Goal: Information Seeking & Learning: Find specific fact

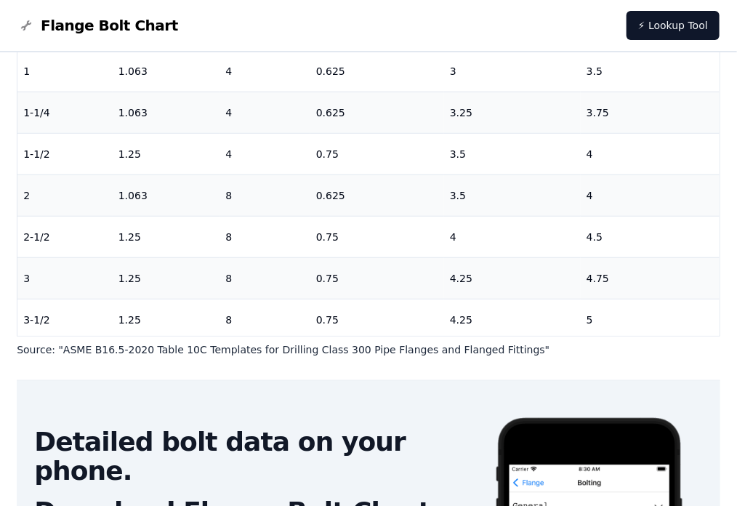
scroll to position [58, 0]
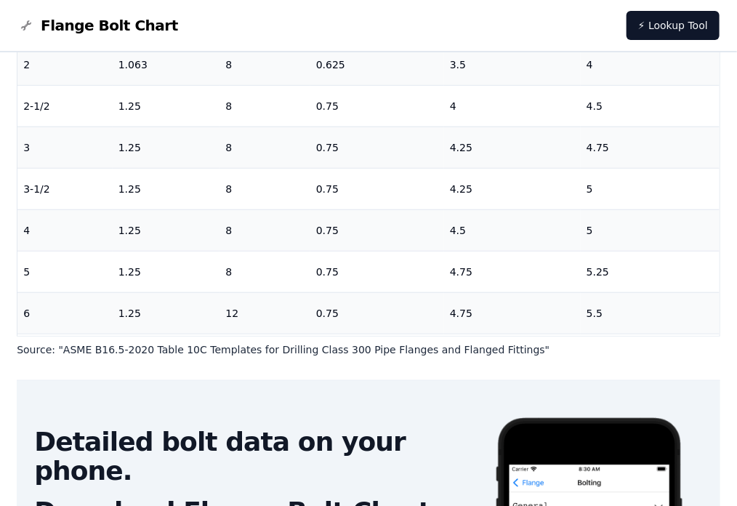
click at [717, 325] on div "Nominal Pipe Size Wrench Size (inches) Number of Studs Diameter of Studs (inche…" at bounding box center [368, 160] width 703 height 354
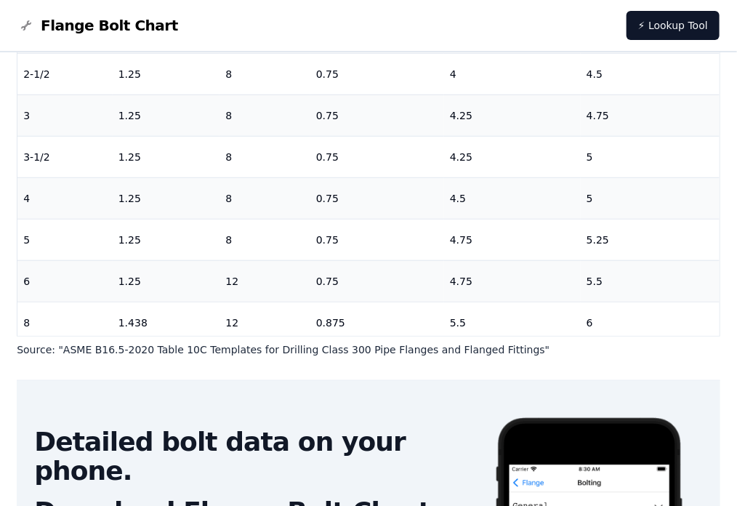
click at [717, 325] on div "Nominal Pipe Size Wrench Size (inches) Number of Studs Diameter of Studs (inche…" at bounding box center [368, 160] width 703 height 354
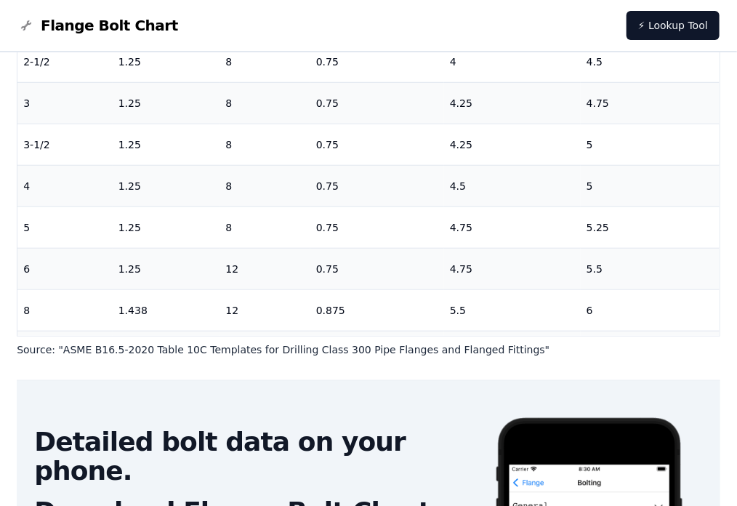
scroll to position [262, 0]
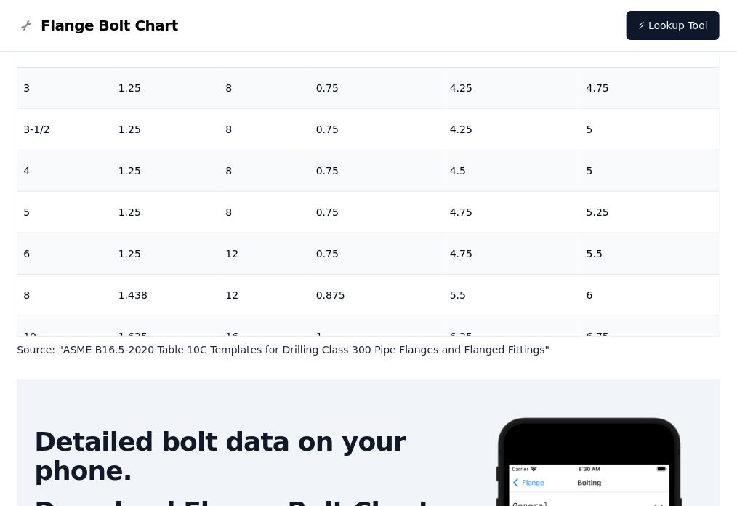
click at [717, 325] on div "Nominal Pipe Size Wrench Size (inches) Number of Studs Diameter of Studs (inche…" at bounding box center [368, 160] width 703 height 354
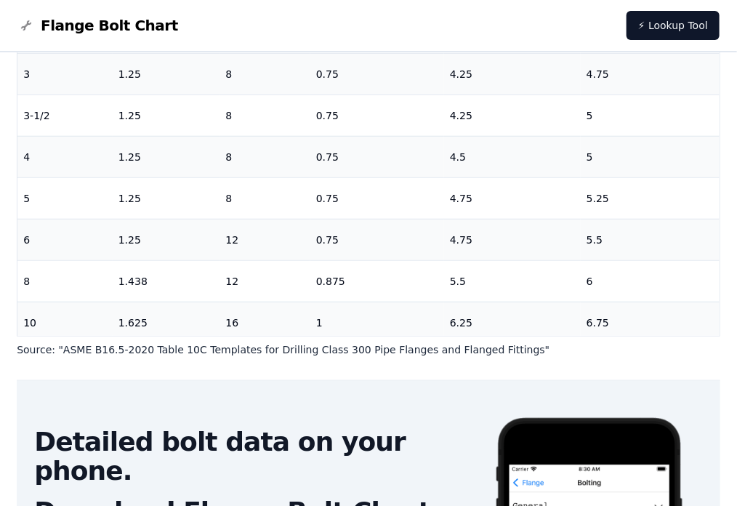
click at [717, 325] on div "Nominal Pipe Size Wrench Size (inches) Number of Studs Diameter of Studs (inche…" at bounding box center [368, 160] width 703 height 354
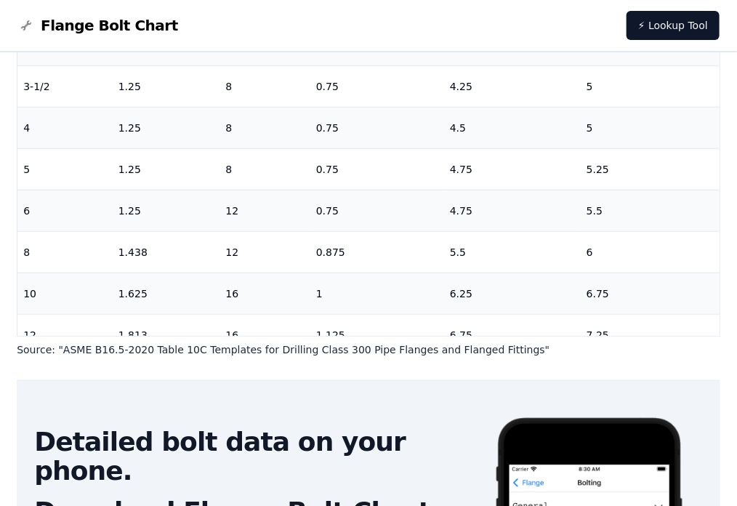
scroll to position [320, 0]
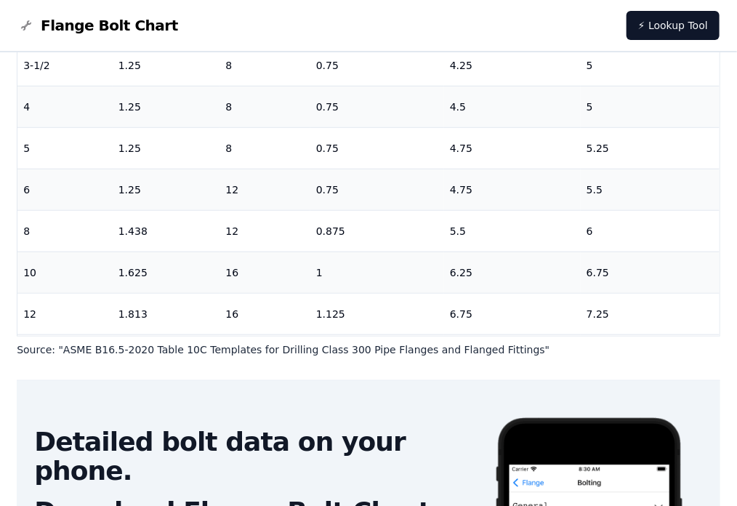
click at [717, 325] on div "Nominal Pipe Size Wrench Size (inches) Number of Studs Diameter of Studs (inche…" at bounding box center [368, 160] width 703 height 354
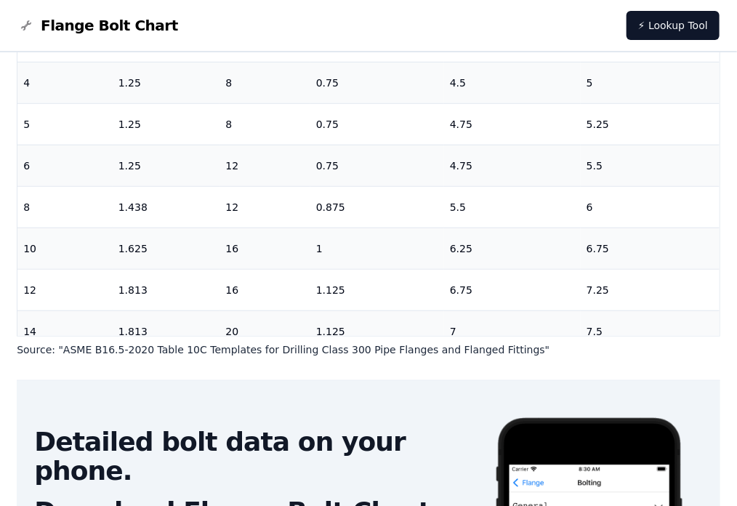
click at [717, 325] on div "Nominal Pipe Size Wrench Size (inches) Number of Studs Diameter of Studs (inche…" at bounding box center [368, 160] width 703 height 354
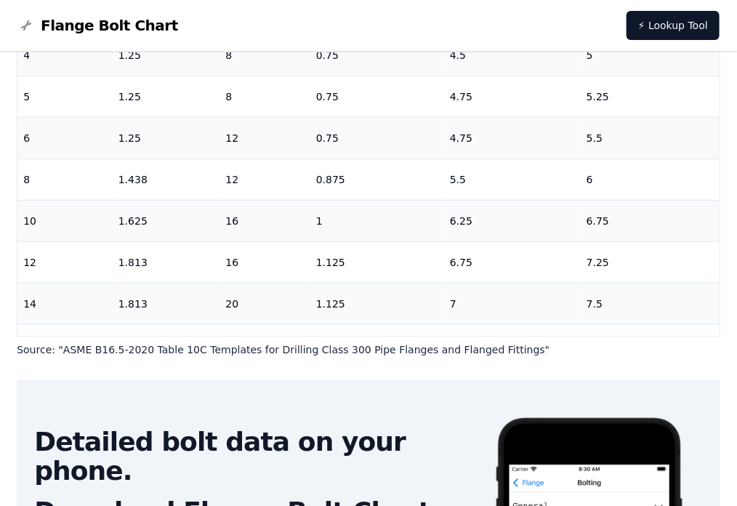
click at [716, 325] on div "Nominal Pipe Size Wrench Size (inches) Number of Studs Diameter of Studs (inche…" at bounding box center [368, 160] width 703 height 354
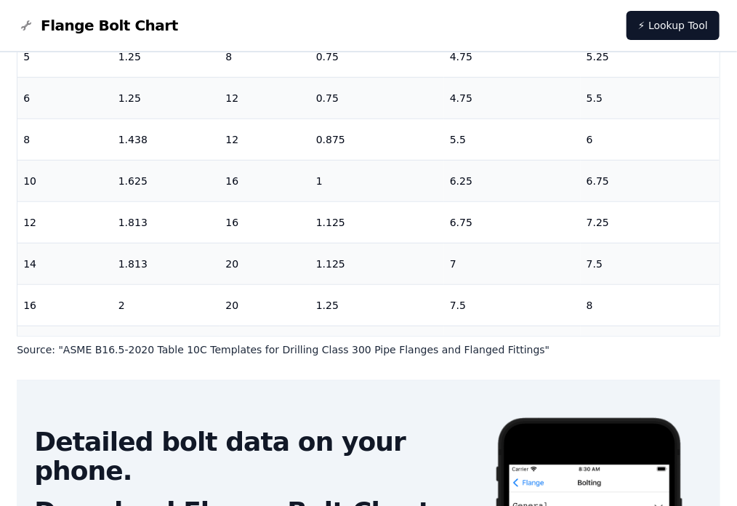
click at [716, 325] on div "Nominal Pipe Size Wrench Size (inches) Number of Studs Diameter of Studs (inche…" at bounding box center [368, 160] width 703 height 354
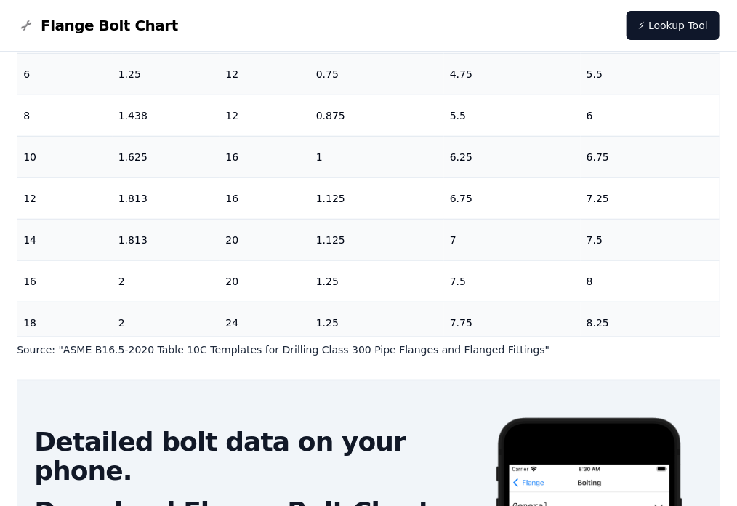
click at [716, 325] on div "Nominal Pipe Size Wrench Size (inches) Number of Studs Diameter of Studs (inche…" at bounding box center [368, 160] width 703 height 354
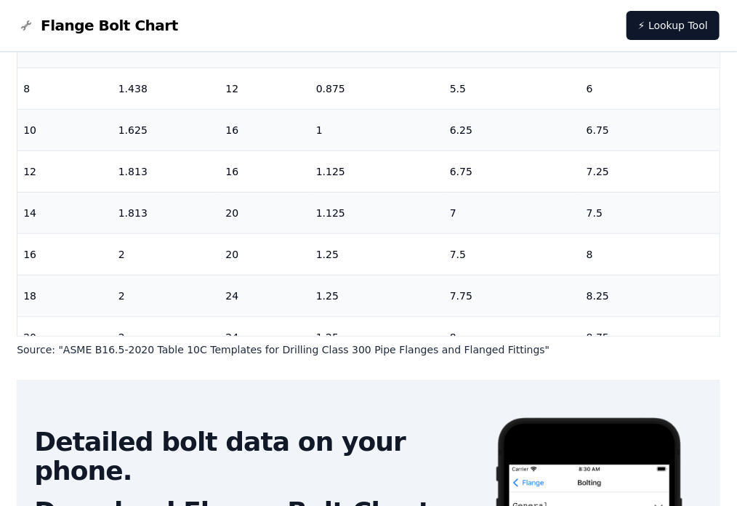
click at [716, 325] on div "Nominal Pipe Size Wrench Size (inches) Number of Studs Diameter of Studs (inche…" at bounding box center [368, 160] width 703 height 354
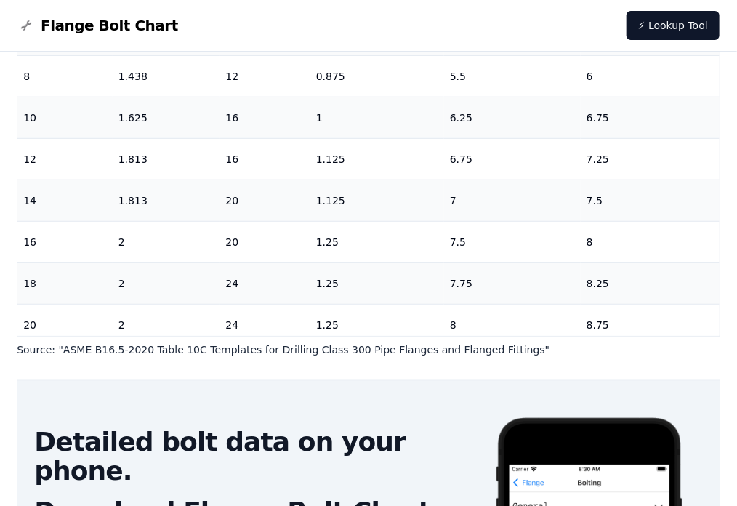
click at [716, 325] on div "Nominal Pipe Size Wrench Size (inches) Number of Studs Diameter of Studs (inche…" at bounding box center [368, 160] width 703 height 354
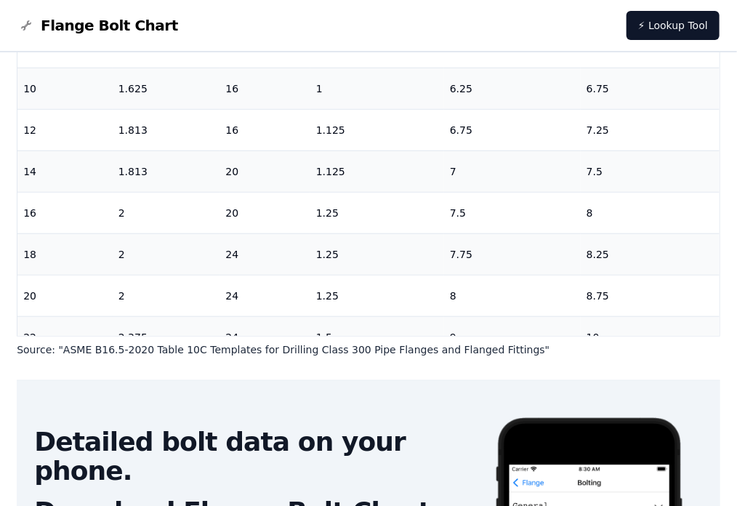
click at [716, 325] on div "Nominal Pipe Size Wrench Size (inches) Number of Studs Diameter of Studs (inche…" at bounding box center [368, 160] width 703 height 354
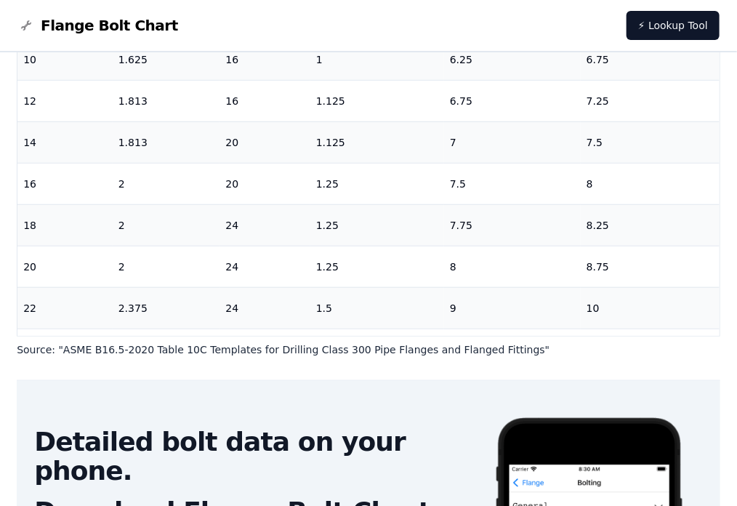
click at [716, 325] on div "Nominal Pipe Size Wrench Size (inches) Number of Studs Diameter of Studs (inche…" at bounding box center [368, 160] width 703 height 354
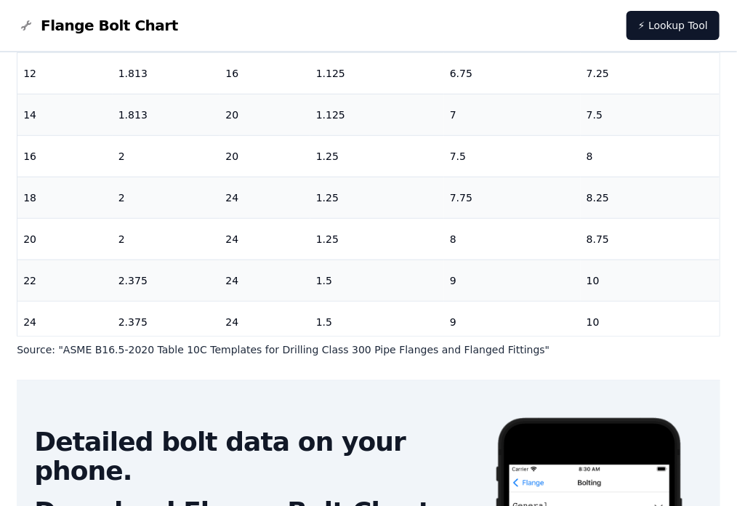
click at [716, 325] on div "Nominal Pipe Size Wrench Size (inches) Number of Studs Diameter of Studs (inche…" at bounding box center [368, 160] width 703 height 354
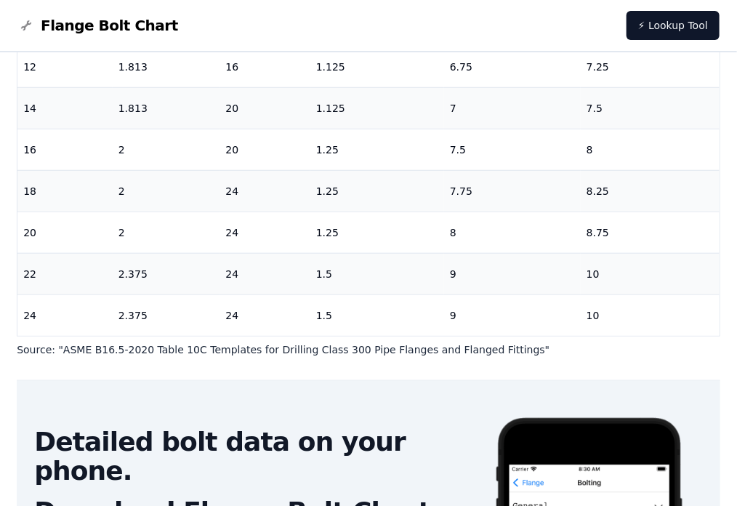
scroll to position [570, 0]
click at [716, 325] on div "Nominal Pipe Size Wrench Size (inches) Number of Studs Diameter of Studs (inche…" at bounding box center [368, 160] width 703 height 354
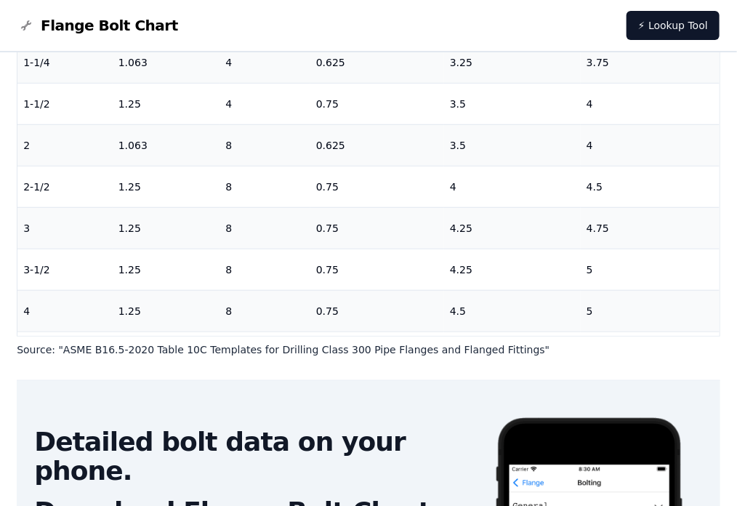
scroll to position [73, 0]
